Goal: Task Accomplishment & Management: Manage account settings

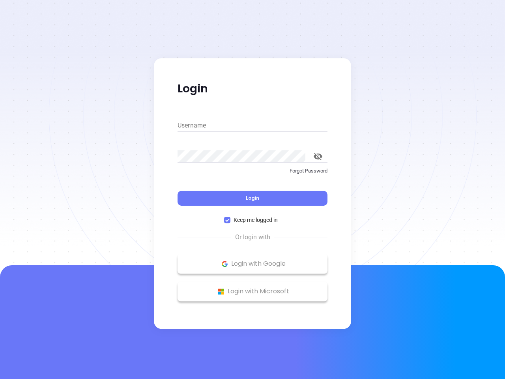
click at [253, 189] on div "Login" at bounding box center [253, 193] width 150 height 24
click at [253, 126] on input "Username" at bounding box center [253, 125] width 150 height 13
click at [318, 156] on icon "toggle password visibility" at bounding box center [318, 156] width 9 height 7
click at [253, 198] on span "Login" at bounding box center [252, 198] width 13 height 7
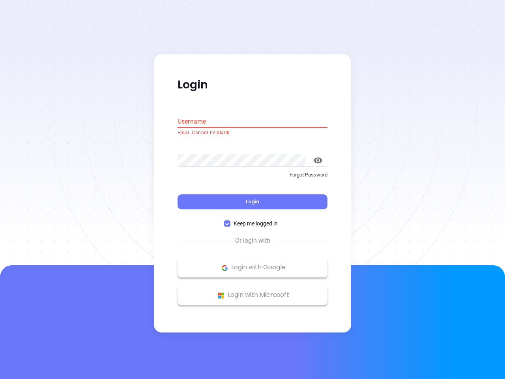
click at [253, 220] on span "Keep me logged in" at bounding box center [255, 223] width 51 height 9
click at [230, 221] on input "Keep me logged in" at bounding box center [227, 224] width 6 height 6
checkbox input "false"
click at [253, 264] on p "Login with Google" at bounding box center [253, 268] width 142 height 12
click at [253, 291] on p "Login with Microsoft" at bounding box center [253, 295] width 142 height 12
